Goal: Task Accomplishment & Management: Manage account settings

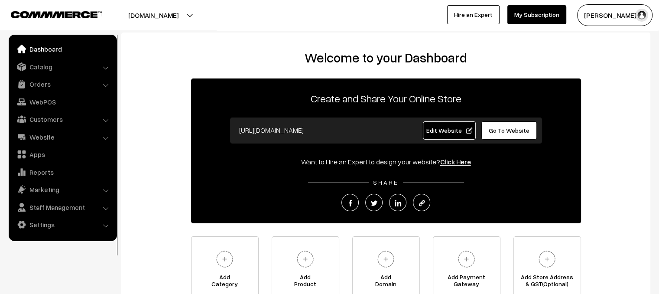
click at [172, 19] on button "[DOMAIN_NAME]" at bounding box center [153, 15] width 111 height 22
click at [171, 64] on link "Create New Store" at bounding box center [171, 61] width 69 height 19
click at [431, 129] on span "Edit Website" at bounding box center [449, 129] width 46 height 7
click at [160, 20] on button "[DOMAIN_NAME]" at bounding box center [153, 15] width 111 height 22
click at [41, 135] on link "Website" at bounding box center [62, 137] width 103 height 16
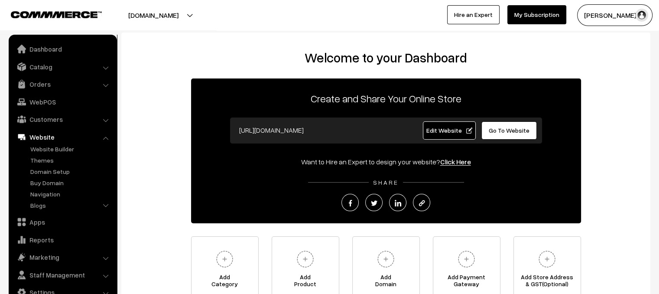
click at [138, 18] on button "[DOMAIN_NAME]" at bounding box center [153, 15] width 111 height 22
click at [50, 149] on link "Website Builder" at bounding box center [71, 148] width 86 height 9
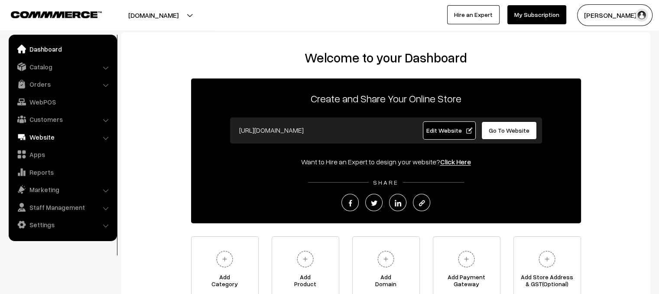
click at [49, 139] on link "Website" at bounding box center [62, 137] width 103 height 16
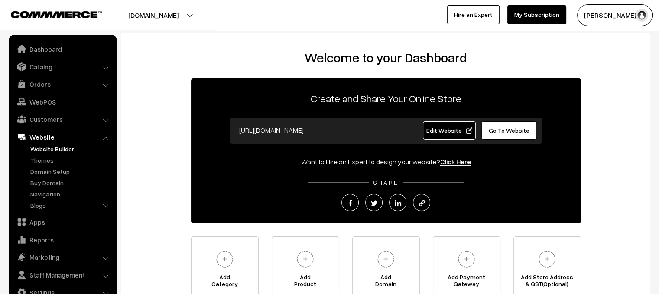
click at [54, 146] on link "Website Builder" at bounding box center [71, 148] width 86 height 9
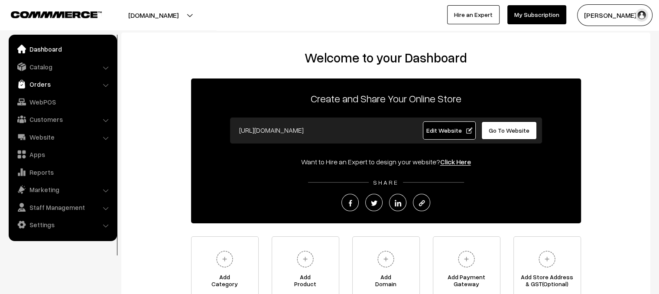
click at [44, 83] on link "Orders" at bounding box center [62, 84] width 103 height 16
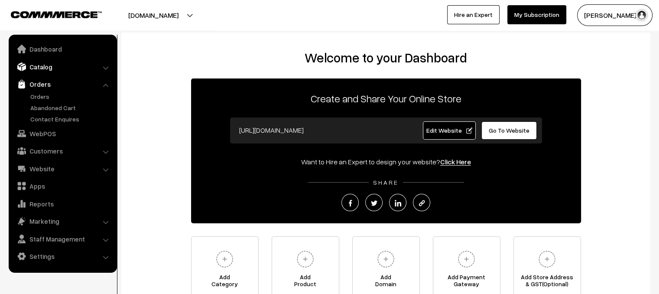
click at [48, 63] on link "Catalog" at bounding box center [62, 67] width 103 height 16
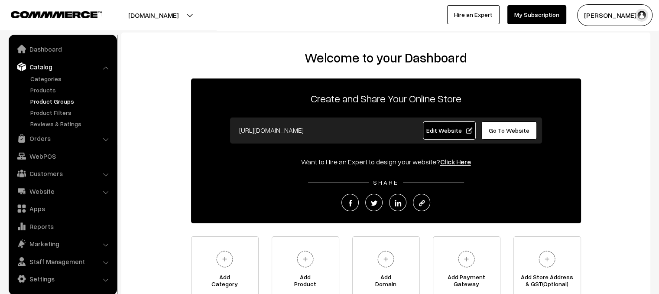
click at [51, 101] on link "Product Groups" at bounding box center [71, 101] width 86 height 9
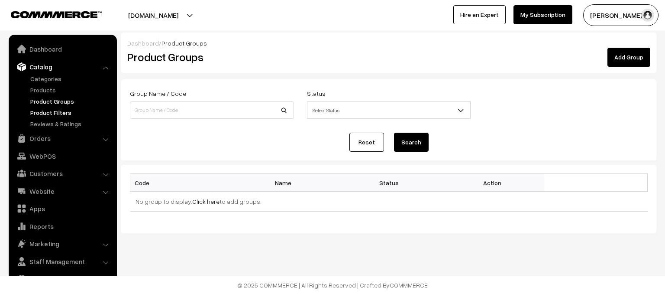
click at [55, 113] on link "Product Filters" at bounding box center [71, 112] width 86 height 9
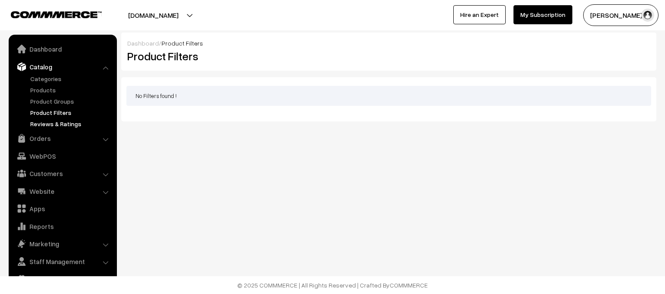
click at [58, 122] on link "Reviews & Ratings" at bounding box center [71, 123] width 86 height 9
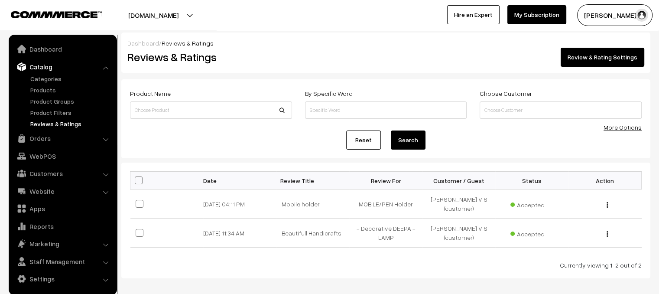
click at [49, 88] on link "Products" at bounding box center [71, 89] width 86 height 9
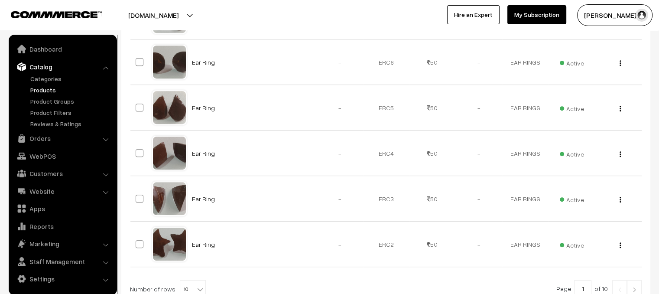
scroll to position [463, 0]
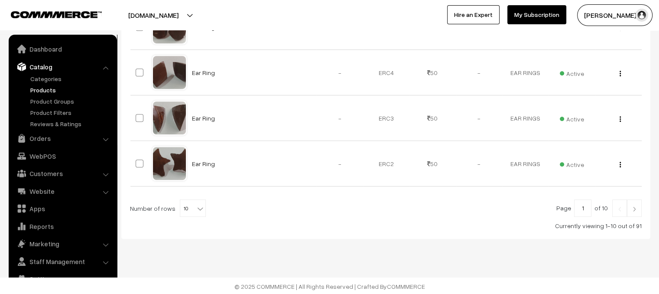
click at [632, 207] on img at bounding box center [634, 208] width 8 height 5
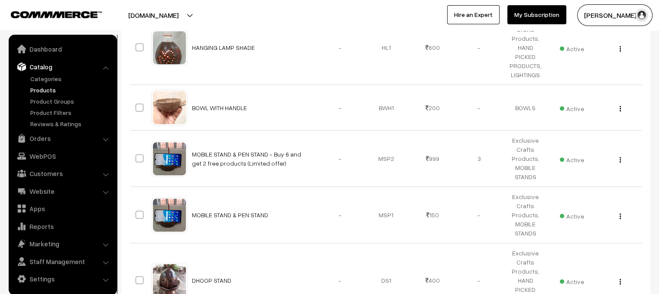
scroll to position [413, 0]
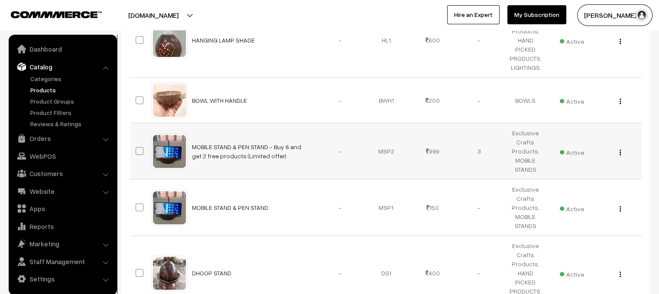
click at [139, 147] on span at bounding box center [140, 151] width 8 height 8
click at [137, 142] on input "checkbox" at bounding box center [134, 145] width 6 height 6
checkbox input "true"
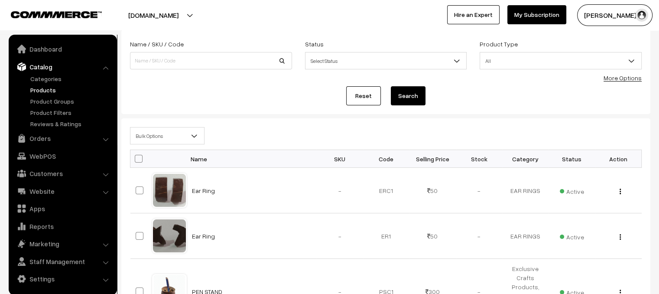
scroll to position [0, 0]
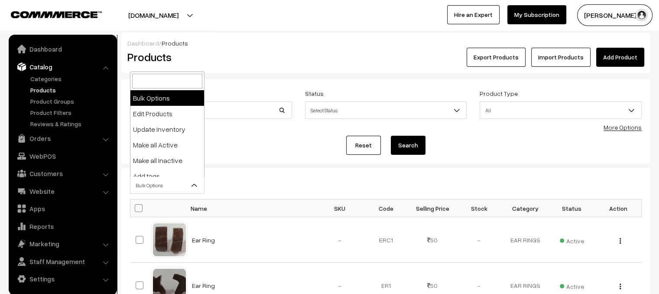
click at [196, 188] on b at bounding box center [194, 185] width 9 height 9
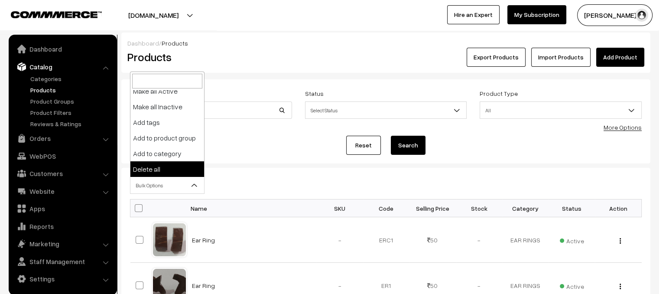
select select "delete"
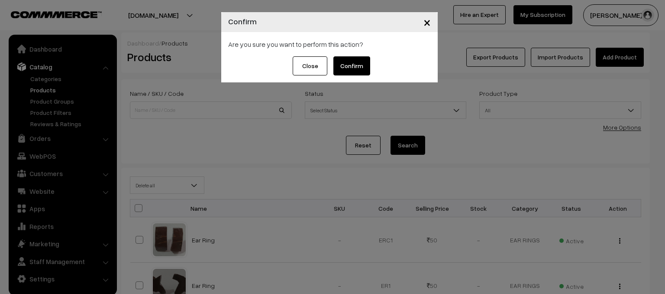
click at [317, 68] on button "Close" at bounding box center [310, 65] width 35 height 19
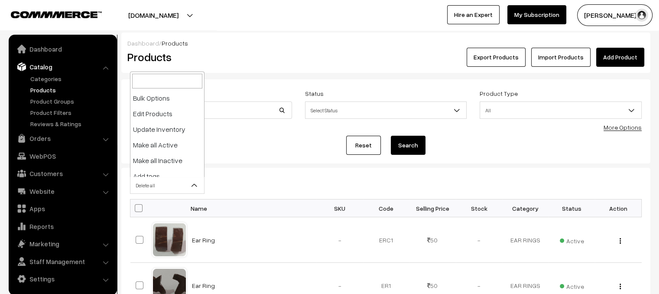
click at [166, 186] on span "Delete all" at bounding box center [167, 185] width 74 height 15
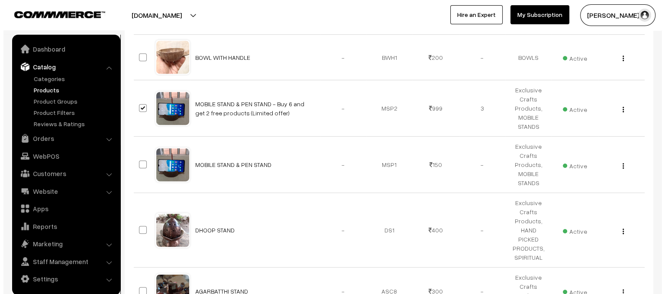
scroll to position [481, 0]
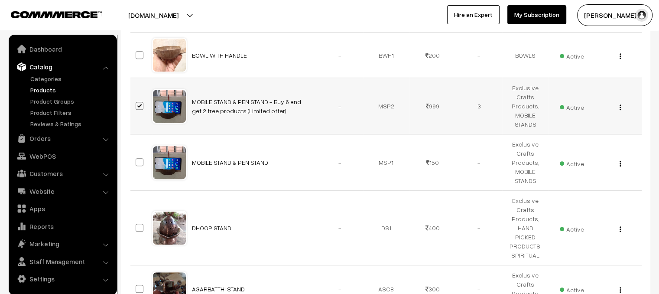
click at [618, 101] on div "View Edit Delete" at bounding box center [618, 105] width 36 height 9
click at [621, 104] on button "button" at bounding box center [620, 107] width 2 height 7
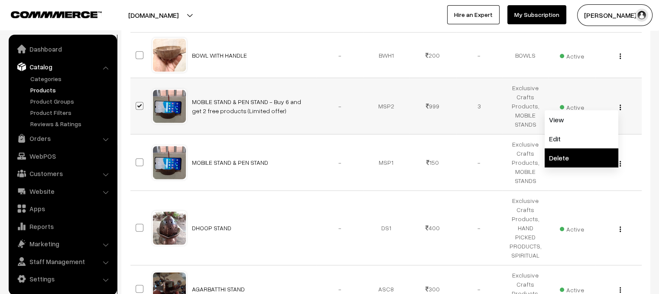
click at [565, 148] on link "Delete" at bounding box center [581, 157] width 74 height 19
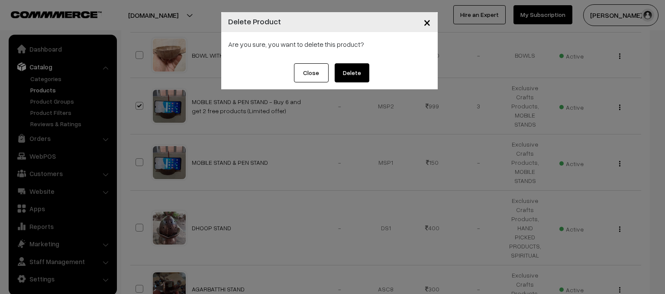
click at [339, 78] on button "Delete" at bounding box center [352, 72] width 35 height 19
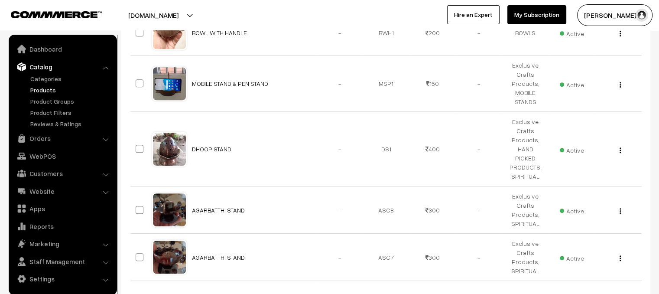
scroll to position [481, 0]
